Goal: Task Accomplishment & Management: Complete application form

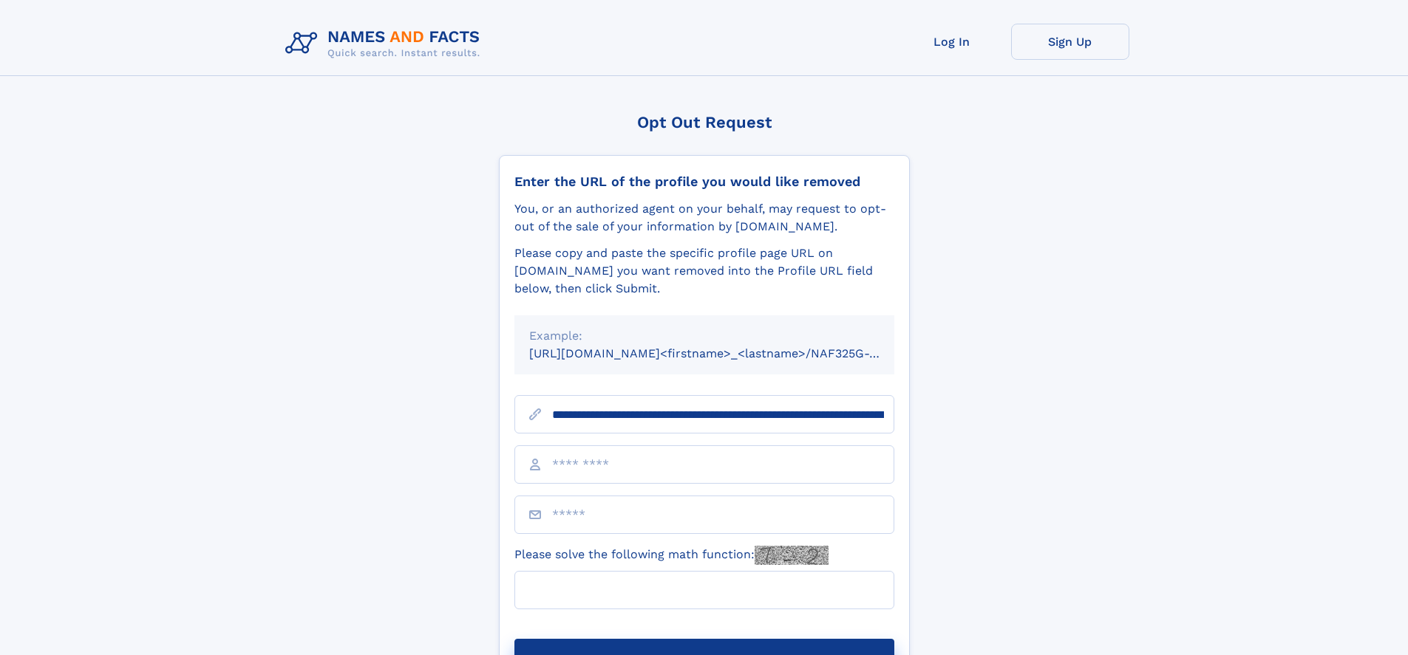
scroll to position [0, 155]
type input "**********"
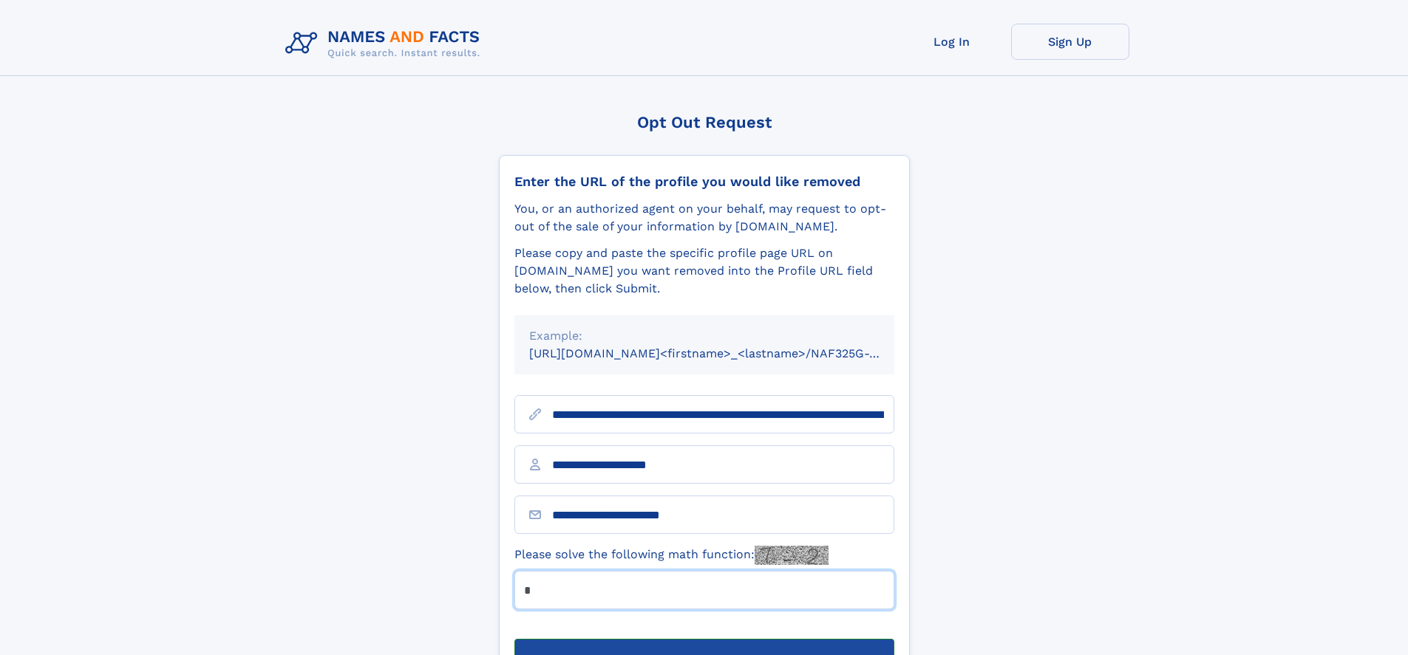
type input "*"
click at [704, 639] on button "Submit Opt Out Request" at bounding box center [704, 662] width 380 height 47
